Goal: Information Seeking & Learning: Learn about a topic

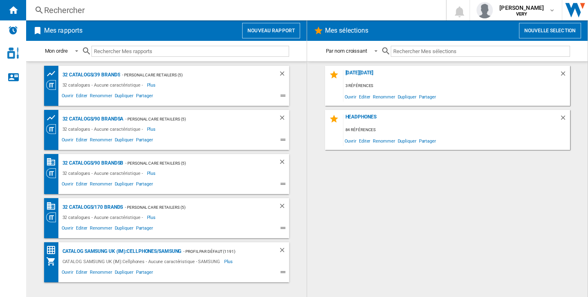
click at [243, 10] on div "Rechercher" at bounding box center [234, 9] width 381 height 11
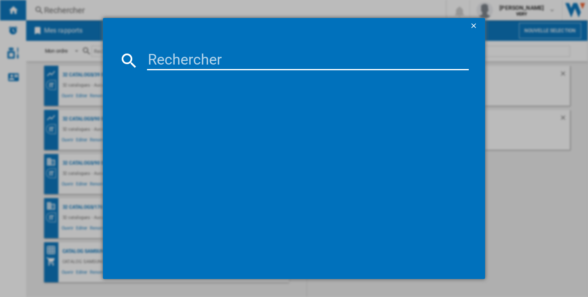
click at [167, 68] on input at bounding box center [308, 61] width 322 height 20
type input "nuxe"
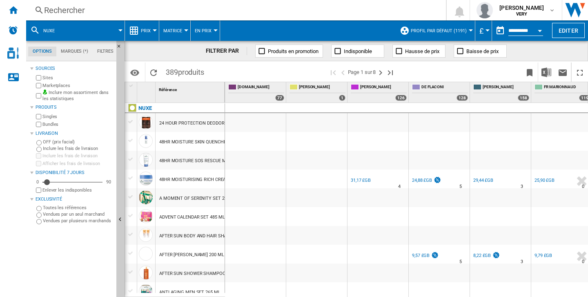
click at [462, 31] on span "Profil par défaut (1191)" at bounding box center [439, 30] width 56 height 5
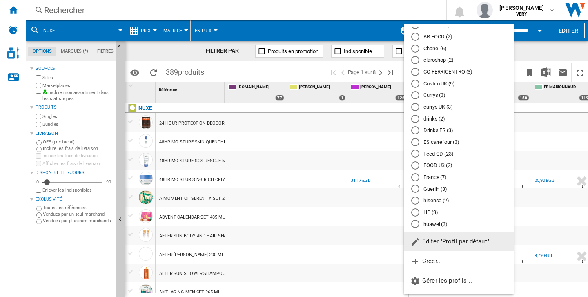
scroll to position [81, 0]
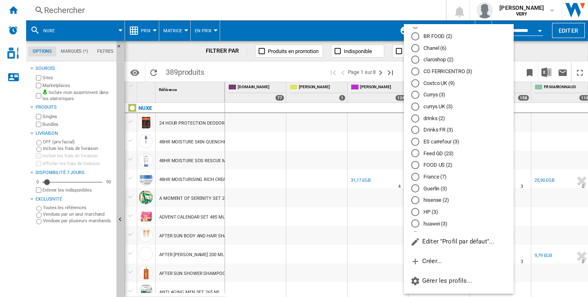
click at [274, 205] on md-backdrop at bounding box center [294, 148] width 588 height 297
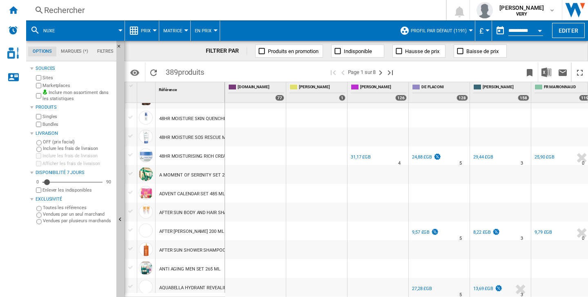
scroll to position [24, 0]
click at [383, 74] on ng-md-icon "Page suivante" at bounding box center [381, 73] width 10 height 10
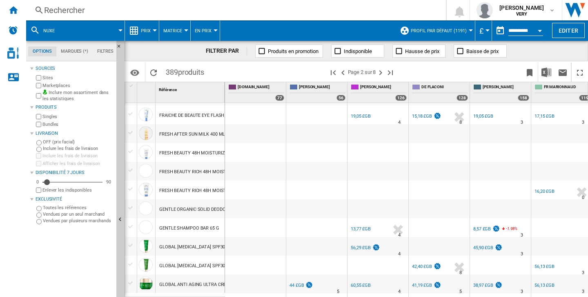
scroll to position [760, 0]
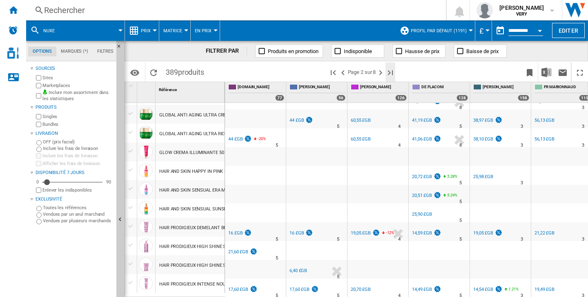
click at [388, 70] on ng-md-icon "Dernière page" at bounding box center [391, 73] width 10 height 10
